Goal: Task Accomplishment & Management: Use online tool/utility

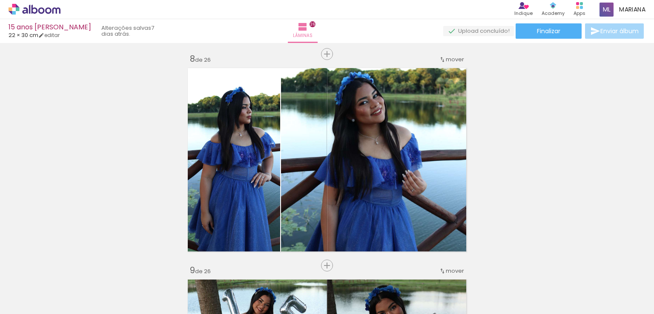
scroll to position [1484, 0]
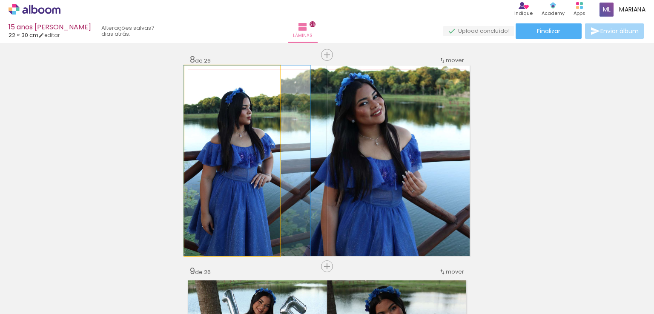
click at [218, 160] on quentale-photo at bounding box center [232, 161] width 96 height 190
drag, startPoint x: 218, startPoint y: 160, endPoint x: 218, endPoint y: 144, distance: 16.6
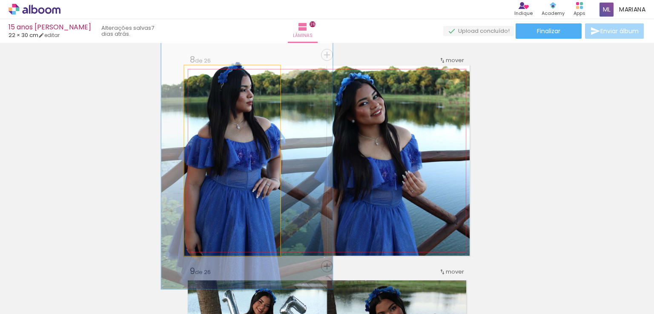
drag, startPoint x: 202, startPoint y: 74, endPoint x: 213, endPoint y: 77, distance: 10.8
click at [213, 77] on div at bounding box center [215, 75] width 8 height 8
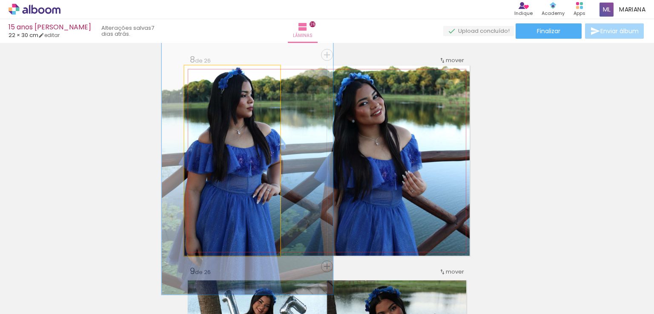
drag, startPoint x: 222, startPoint y: 135, endPoint x: 222, endPoint y: 140, distance: 5.6
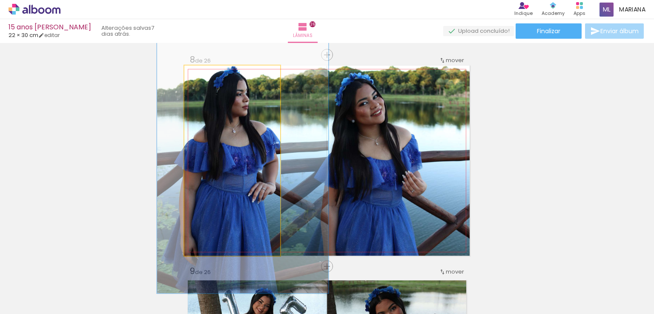
drag, startPoint x: 232, startPoint y: 147, endPoint x: 227, endPoint y: 146, distance: 4.9
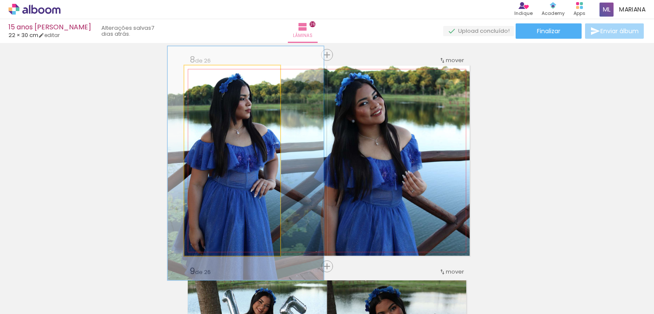
type paper-slider "123"
click at [207, 77] on div at bounding box center [212, 75] width 14 height 14
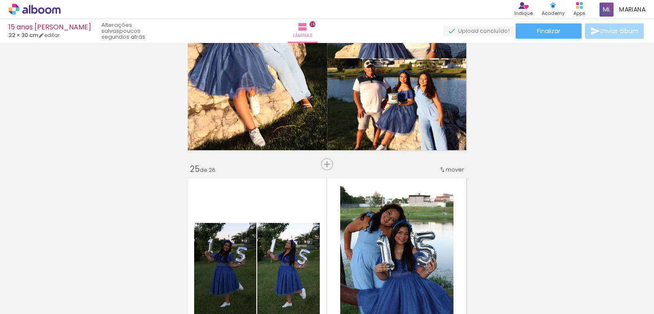
scroll to position [4970, 0]
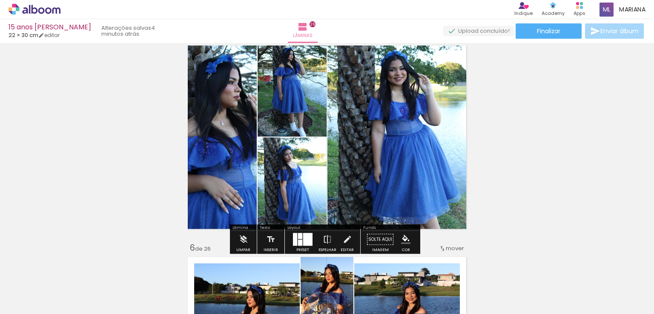
scroll to position [872, 0]
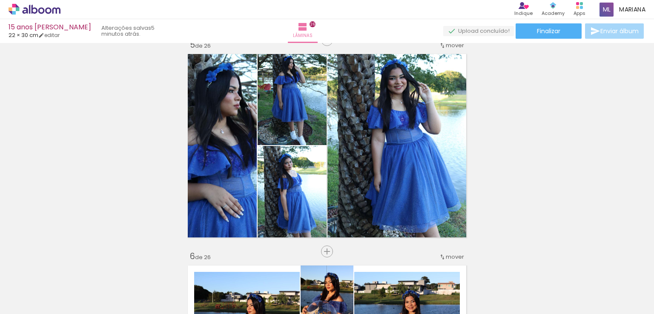
scroll to position [863, 0]
